Goal: Information Seeking & Learning: Learn about a topic

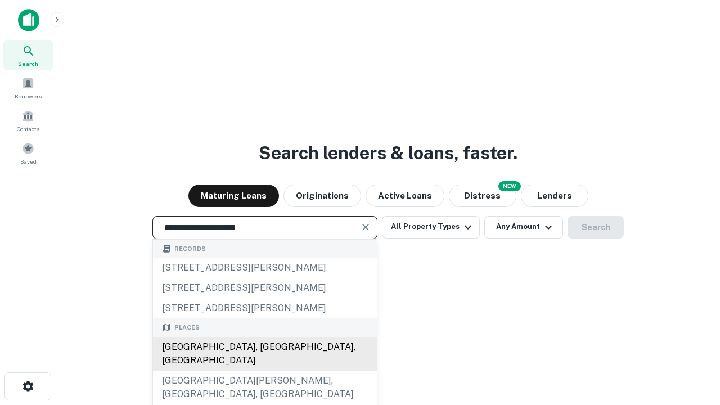
click at [264, 371] on div "[GEOGRAPHIC_DATA], [GEOGRAPHIC_DATA], [GEOGRAPHIC_DATA]" at bounding box center [265, 354] width 224 height 34
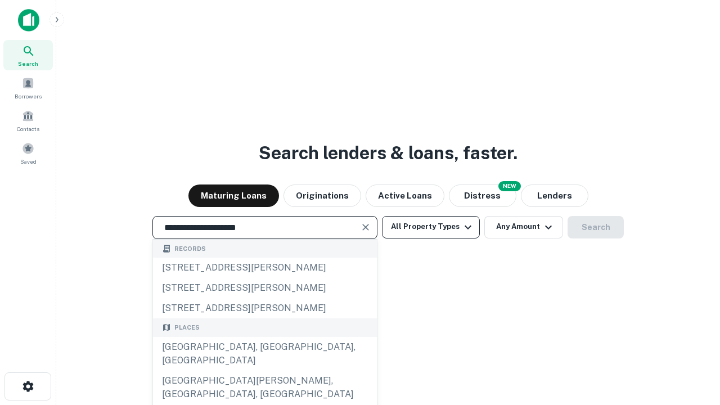
type input "**********"
click at [431, 227] on button "All Property Types" at bounding box center [431, 227] width 98 height 22
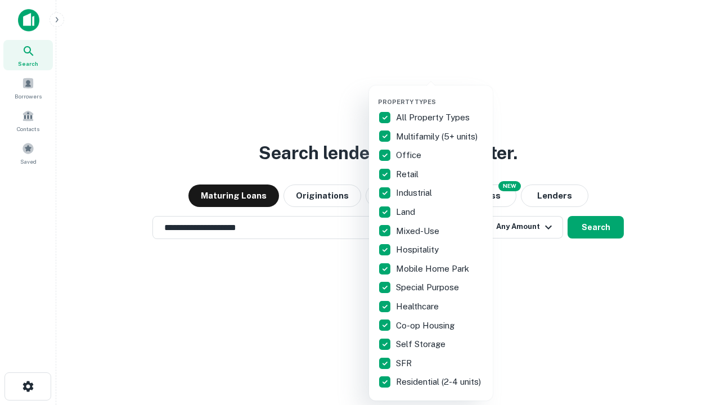
click at [440, 94] on button "button" at bounding box center [440, 94] width 124 height 1
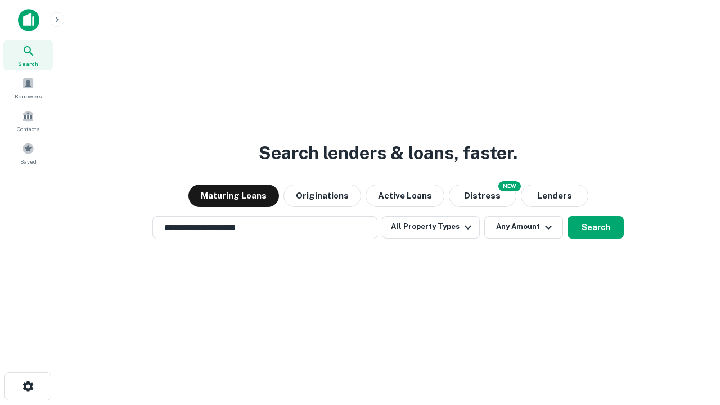
scroll to position [17, 0]
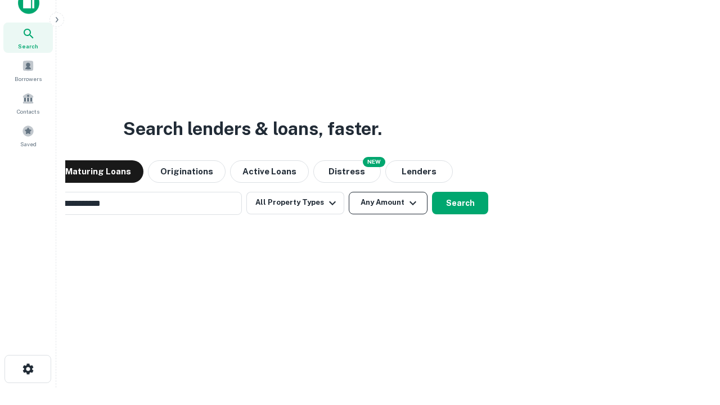
click at [349, 192] on button "Any Amount" at bounding box center [388, 203] width 79 height 22
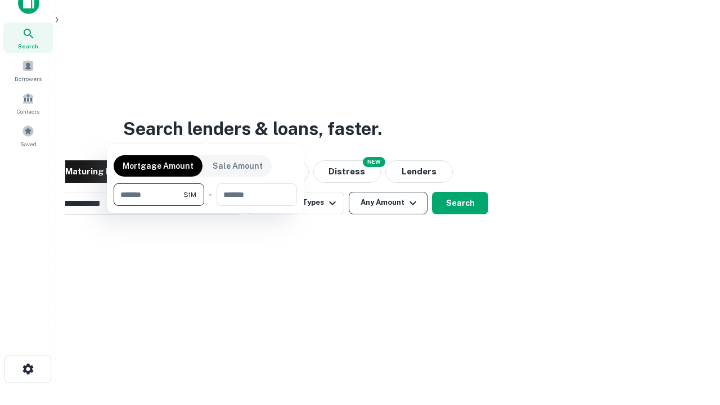
scroll to position [18, 0]
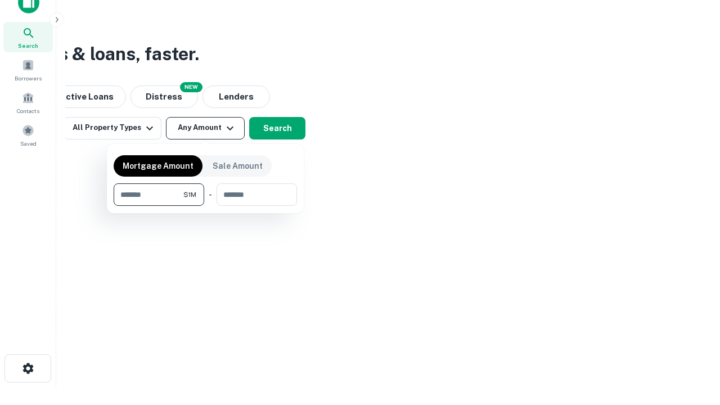
type input "*******"
click at [205, 206] on button "button" at bounding box center [205, 206] width 183 height 1
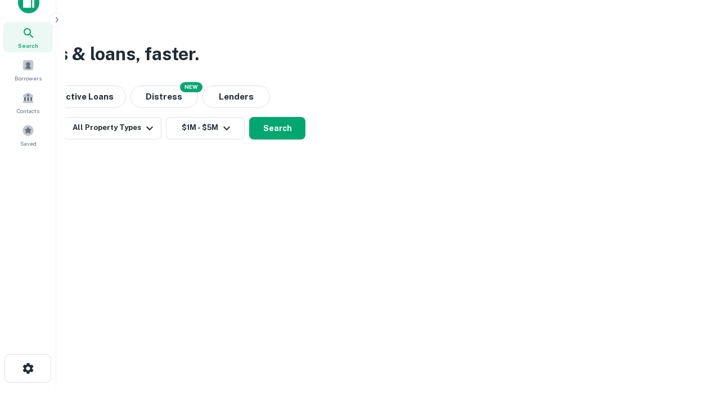
scroll to position [17, 0]
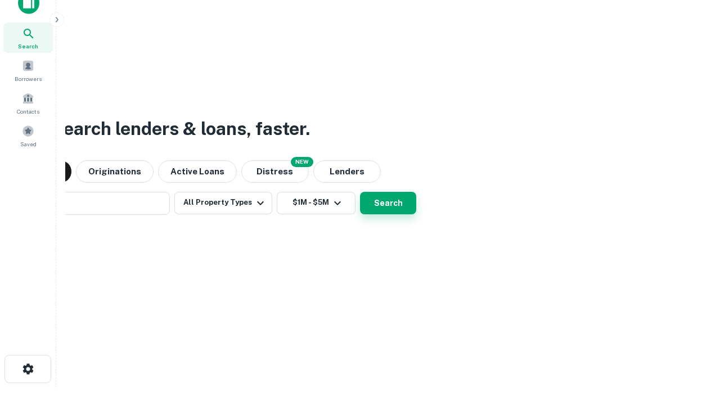
click at [360, 192] on button "Search" at bounding box center [388, 203] width 56 height 22
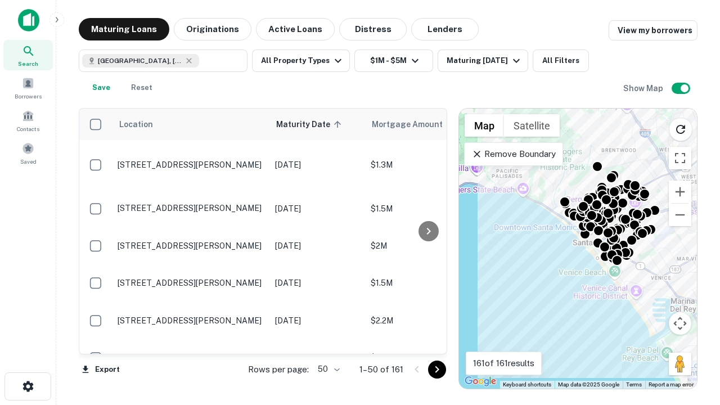
click at [327, 369] on body "Search Borrowers Contacts Saved Maturing Loans Originations Active Loans Distre…" at bounding box center [360, 202] width 720 height 405
click at [327, 341] on li "25" at bounding box center [327, 341] width 33 height 20
